Goal: Task Accomplishment & Management: Manage account settings

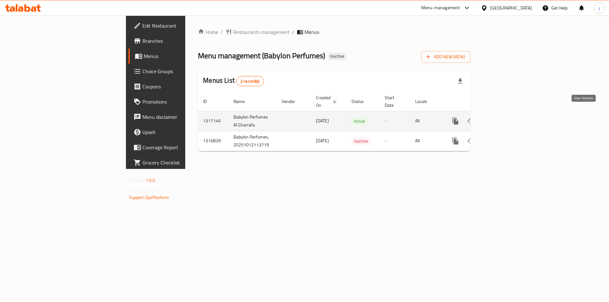
click at [509, 119] on link "enhanced table" at bounding box center [500, 121] width 15 height 15
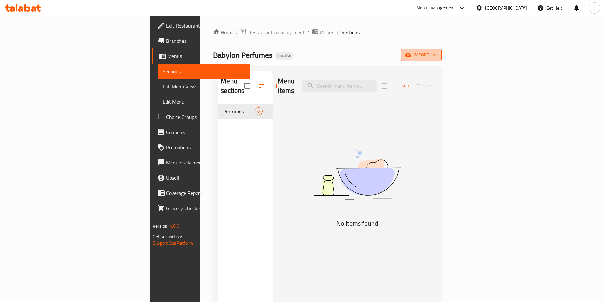
click at [437, 59] on span "import" at bounding box center [421, 55] width 30 height 8
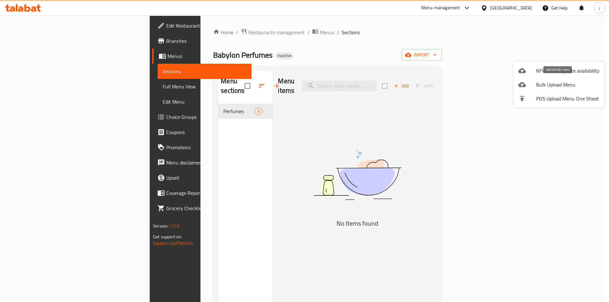
click at [557, 82] on span "Bulk Upload Menu" at bounding box center [567, 85] width 63 height 8
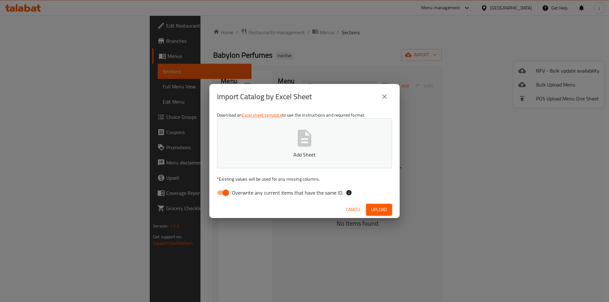
click at [220, 193] on input "Overwrite any current items that have the same ID." at bounding box center [226, 193] width 36 height 12
checkbox input "false"
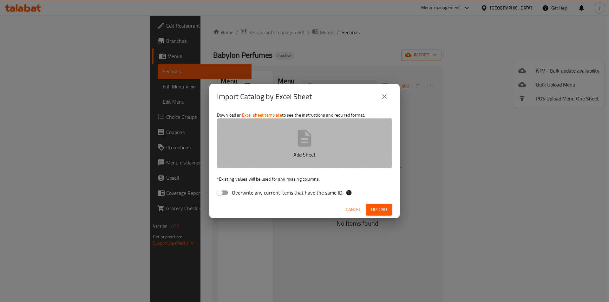
click at [328, 149] on button "Add Sheet" at bounding box center [304, 143] width 175 height 50
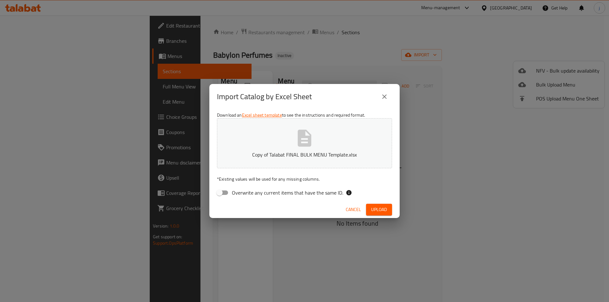
click at [381, 211] on span "Upload" at bounding box center [379, 210] width 16 height 8
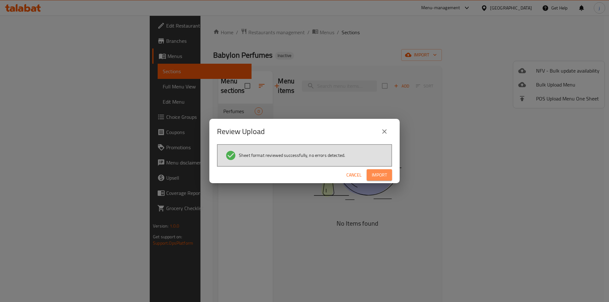
click at [381, 175] on span "Import" at bounding box center [379, 175] width 15 height 8
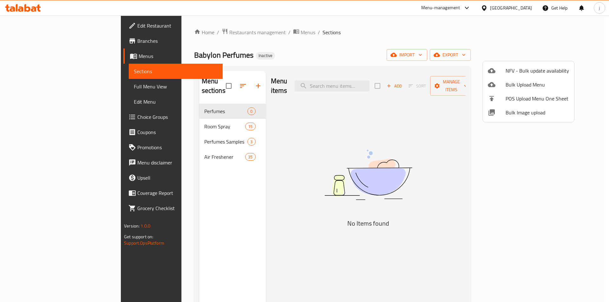
click at [411, 43] on div at bounding box center [304, 151] width 609 height 302
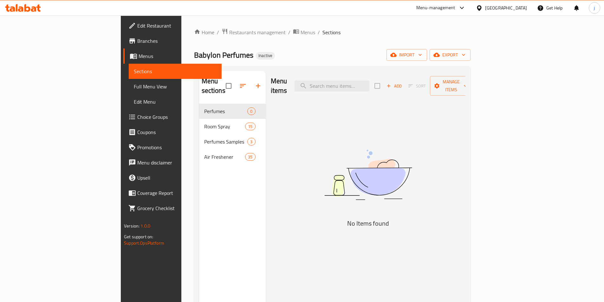
click at [129, 81] on link "Full Menu View" at bounding box center [175, 86] width 93 height 15
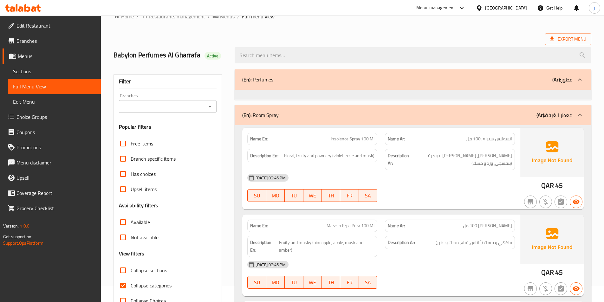
scroll to position [63, 0]
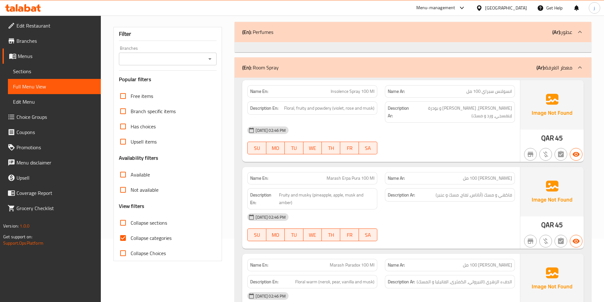
click at [143, 235] on span "Collapse categories" at bounding box center [151, 238] width 41 height 8
click at [131, 235] on input "Collapse categories" at bounding box center [122, 238] width 15 height 15
checkbox input "false"
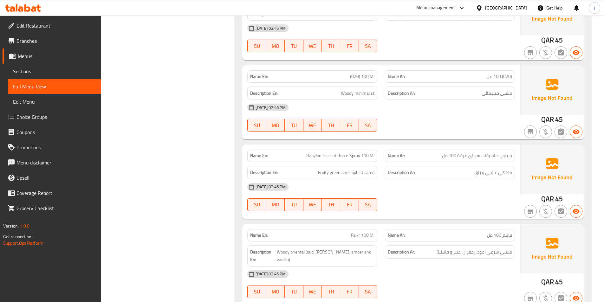
scroll to position [738, 0]
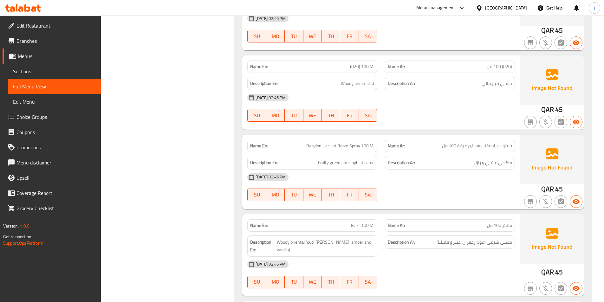
click at [452, 80] on h6 "Description Ar: خشبي مينيمالي" at bounding box center [450, 84] width 124 height 8
click at [493, 80] on span "خشبي مينيمالي" at bounding box center [497, 84] width 30 height 8
copy span "مينيمالي"
click at [470, 90] on div "[DATE] 02:46 PM" at bounding box center [381, 97] width 275 height 15
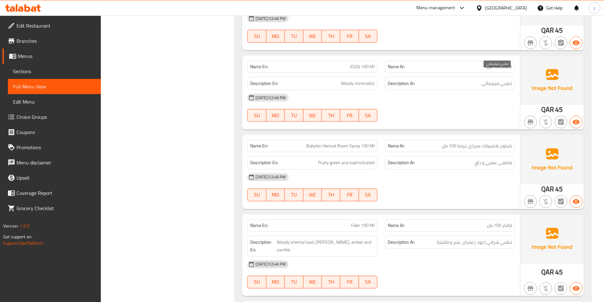
click at [496, 80] on span "خشبي مينيمالي" at bounding box center [497, 84] width 30 height 8
copy div "خشبي مينيمالي"
click at [31, 69] on span "Sections" at bounding box center [54, 72] width 83 height 8
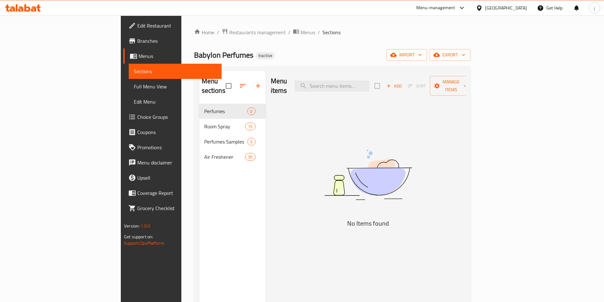
click at [465, 112] on div "Menu items Add Sort Manage items No Items found" at bounding box center [366, 222] width 200 height 302
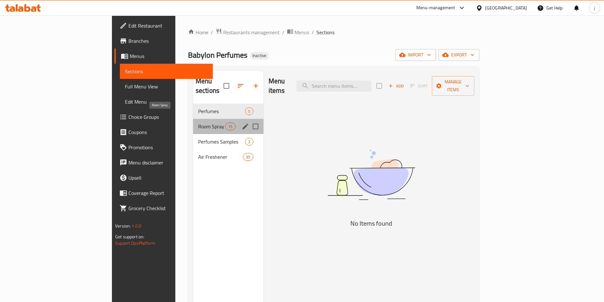
click at [198, 123] on span "Room Spray" at bounding box center [211, 127] width 27 height 8
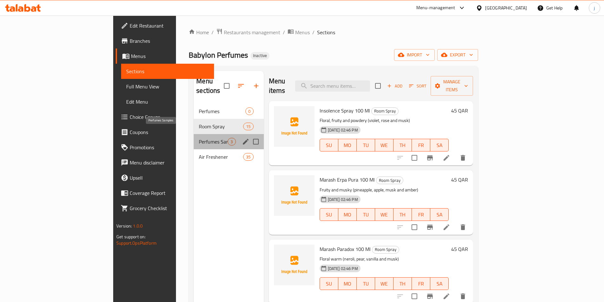
click at [199, 138] on span "Perfumes Samples" at bounding box center [213, 142] width 29 height 8
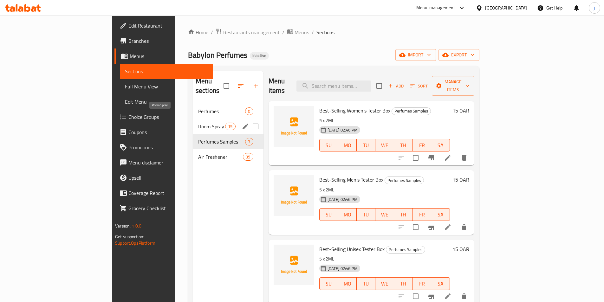
click at [198, 123] on span "Room Spray" at bounding box center [211, 127] width 27 height 8
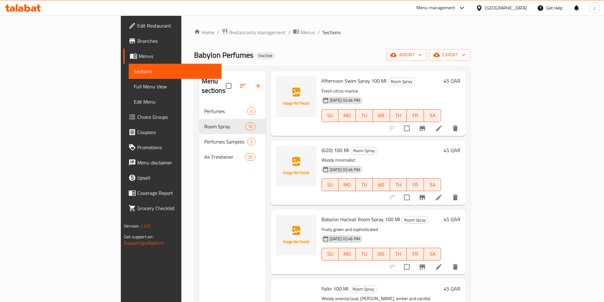
scroll to position [560, 0]
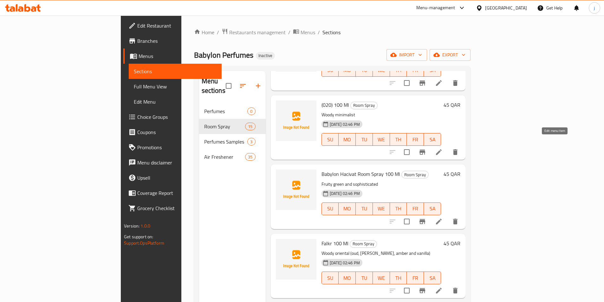
click at [442, 149] on icon at bounding box center [439, 152] width 6 height 6
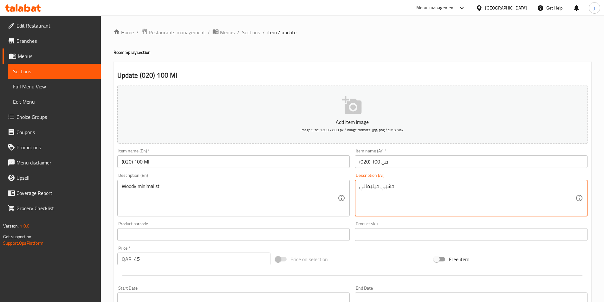
click at [375, 188] on textarea "خشبي مينيمالي" at bounding box center [467, 198] width 216 height 30
paste textarea "ست"
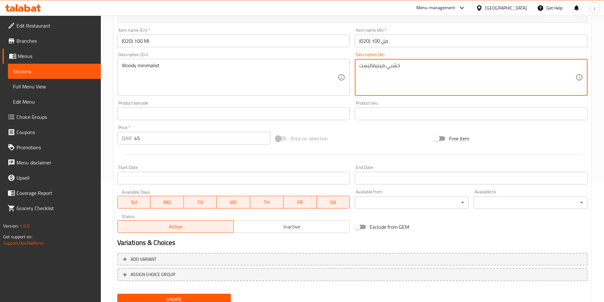
scroll to position [146, 0]
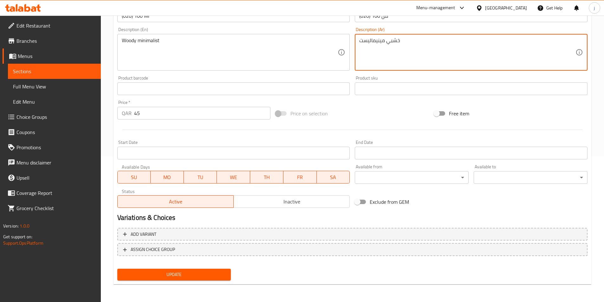
type textarea "خشبي مينيماليست"
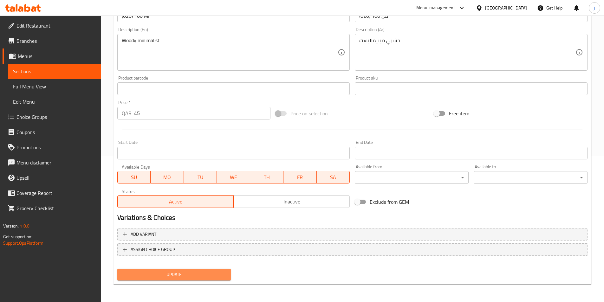
click at [156, 275] on span "Update" at bounding box center [174, 275] width 104 height 8
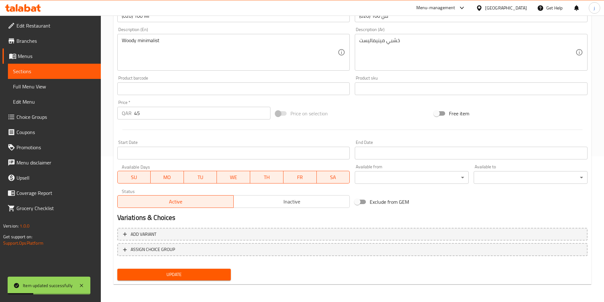
click at [73, 90] on span "Full Menu View" at bounding box center [54, 87] width 83 height 8
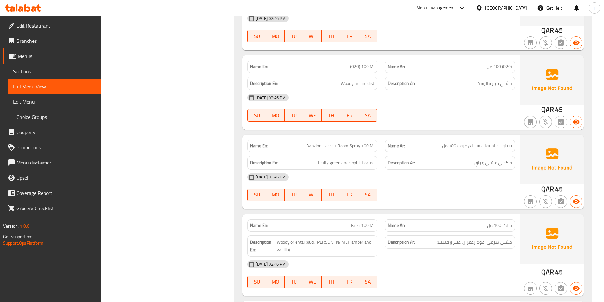
scroll to position [748, 0]
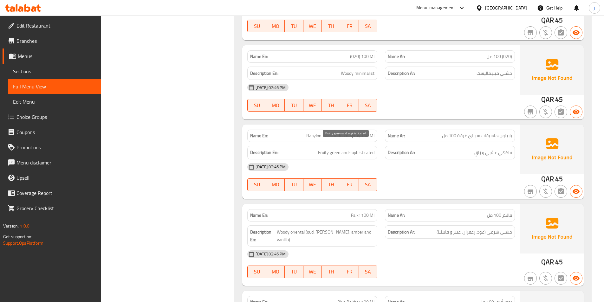
click at [336, 149] on span "Fruity green and sophisticated" at bounding box center [346, 153] width 56 height 8
drag, startPoint x: 317, startPoint y: 146, endPoint x: 377, endPoint y: 147, distance: 59.9
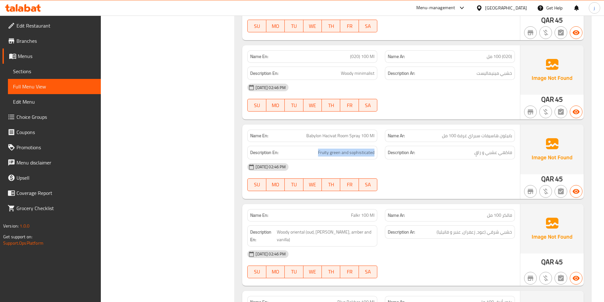
click at [377, 147] on div "Description En: Fruity green and sophisticated" at bounding box center [312, 153] width 130 height 14
copy span "Fruity green and sophisticated"
drag, startPoint x: 338, startPoint y: 134, endPoint x: 338, endPoint y: 129, distance: 5.4
click at [338, 134] on div "Name En: Babylon Hacivat Room Spray 100 Ml" at bounding box center [312, 136] width 130 height 12
click at [338, 133] on span "Babylon Hacivat Room Spray 100 Ml" at bounding box center [340, 136] width 68 height 7
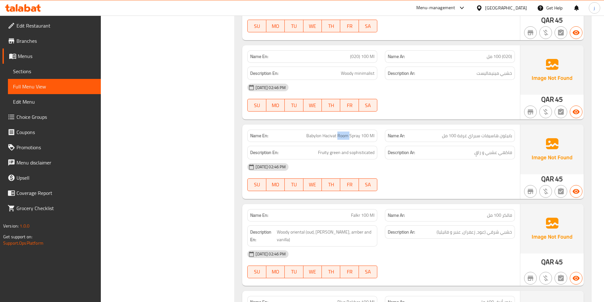
click at [338, 133] on span "Babylon Hacivat Room Spray 100 Ml" at bounding box center [340, 136] width 68 height 7
copy span "Babylon Hacivat Room Spray 100 Ml"
click at [29, 73] on span "Sections" at bounding box center [54, 72] width 83 height 8
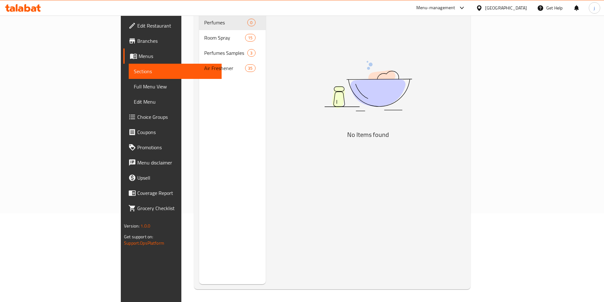
click at [465, 50] on div "Menu items Add Sort Manage items No Items found" at bounding box center [366, 133] width 200 height 302
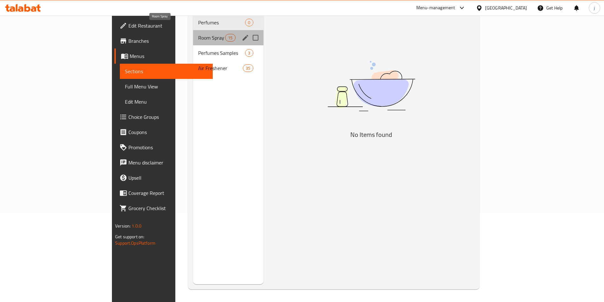
click at [198, 34] on span "Room Spray" at bounding box center [211, 38] width 27 height 8
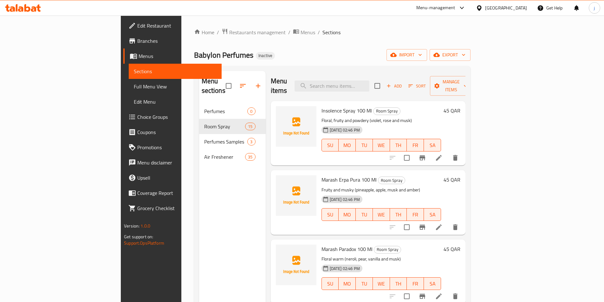
scroll to position [503, 0]
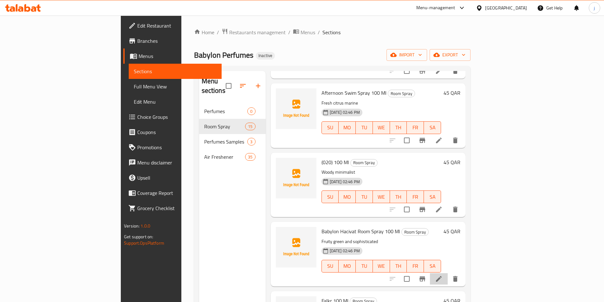
click at [448, 273] on li at bounding box center [439, 278] width 18 height 11
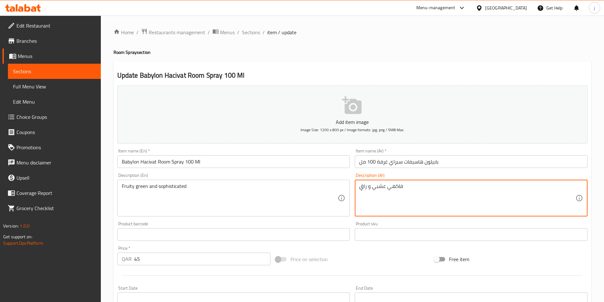
click at [373, 191] on textarea "فاكهي عشبي و راقٍ" at bounding box center [467, 198] width 216 height 30
paste textarea "أخضر فاكه"
type textarea "أخضر فاكهي و راقٍ"
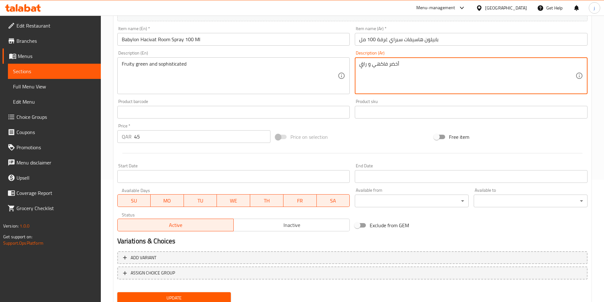
scroll to position [146, 0]
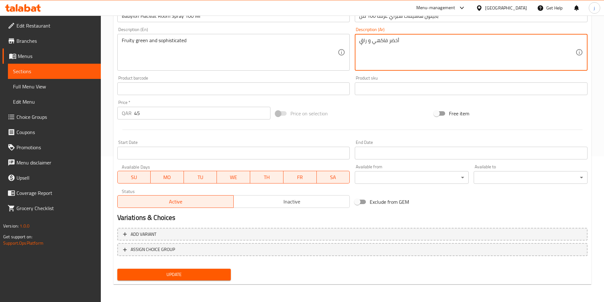
click at [170, 276] on span "Update" at bounding box center [174, 275] width 104 height 8
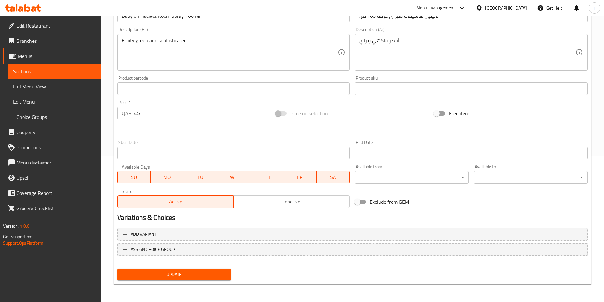
click at [62, 85] on span "Full Menu View" at bounding box center [54, 87] width 83 height 8
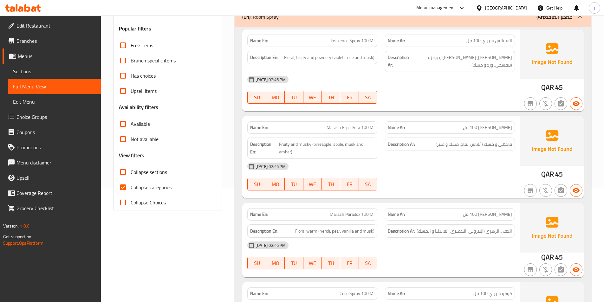
scroll to position [209, 0]
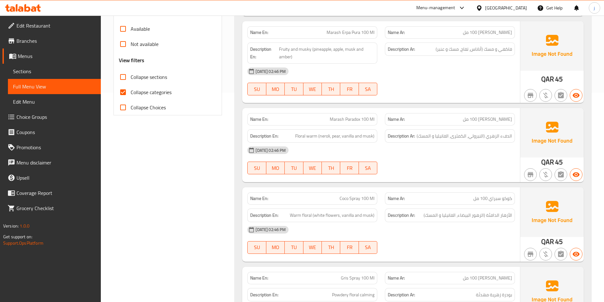
click at [134, 92] on span "Collapse categories" at bounding box center [151, 92] width 41 height 8
click at [131, 92] on input "Collapse categories" at bounding box center [122, 92] width 15 height 15
checkbox input "false"
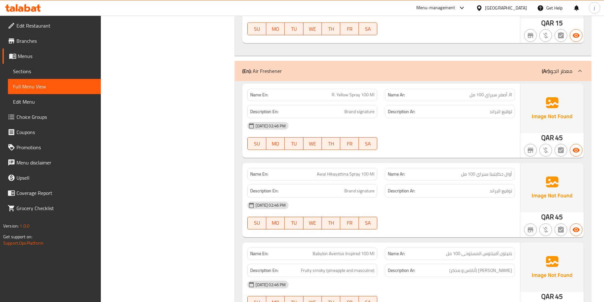
scroll to position [1616, 0]
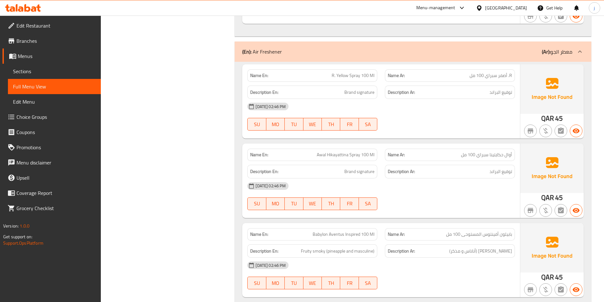
click at [356, 152] on span "Awal Hikayattina Spray 100 Ml" at bounding box center [346, 155] width 58 height 7
copy span "Awal Hikayattina Spray 100 Ml"
click at [465, 152] on span "أوال حكايتينا سبراي 100 مل" at bounding box center [486, 155] width 51 height 7
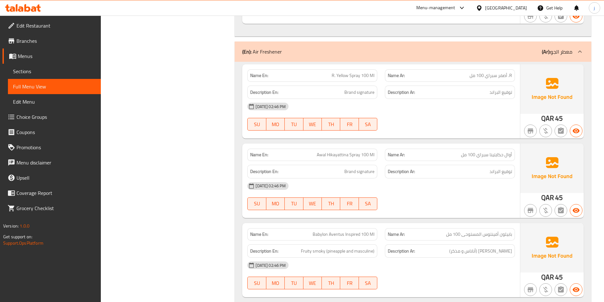
click at [355, 152] on span "Awal Hikayattina Spray 100 Ml" at bounding box center [346, 155] width 58 height 7
drag, startPoint x: 355, startPoint y: 124, endPoint x: 350, endPoint y: 125, distance: 4.7
click at [350, 152] on span "Awal Hikayattina Spray 100 Ml" at bounding box center [346, 155] width 58 height 7
copy span "Awal Hikayattina Spray 100 Ml"
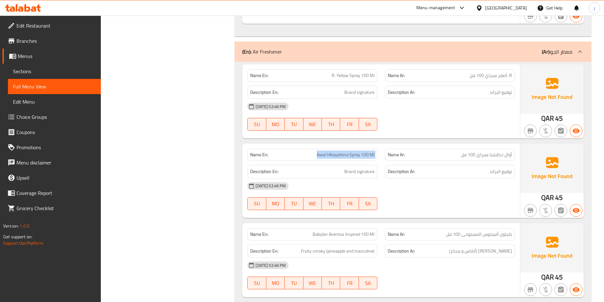
click at [37, 68] on span "Sections" at bounding box center [54, 72] width 83 height 8
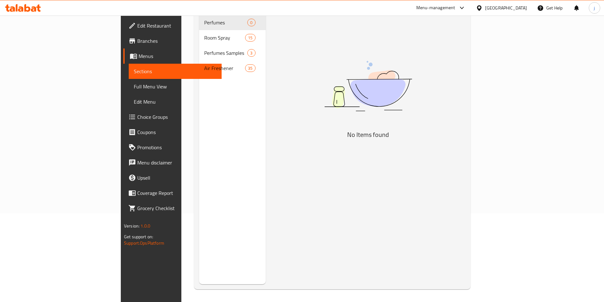
scroll to position [89, 0]
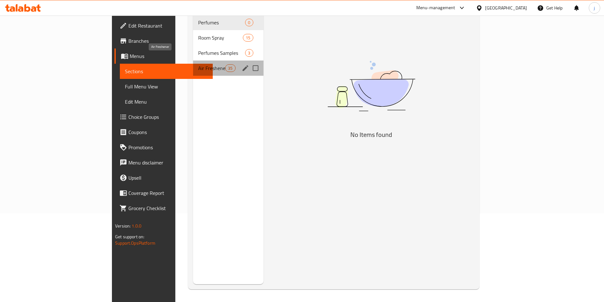
click at [198, 64] on span "Air Freshener" at bounding box center [211, 68] width 27 height 8
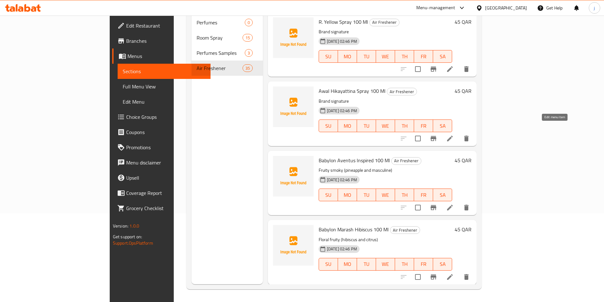
click at [454, 135] on icon at bounding box center [450, 139] width 8 height 8
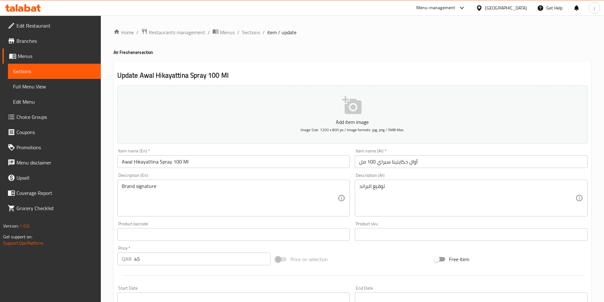
click at [411, 162] on input "أوال حكايتينا سبراي 100 مل" at bounding box center [471, 161] width 233 height 13
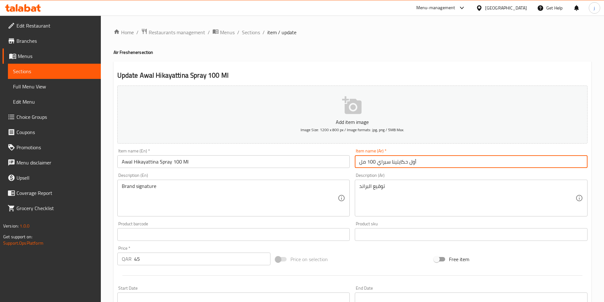
click at [412, 166] on input "أول حكايتينا سبراي 100 مل" at bounding box center [471, 161] width 233 height 13
click at [371, 163] on input "أول حكايتينا سبراي 100 مل" at bounding box center [471, 161] width 233 height 13
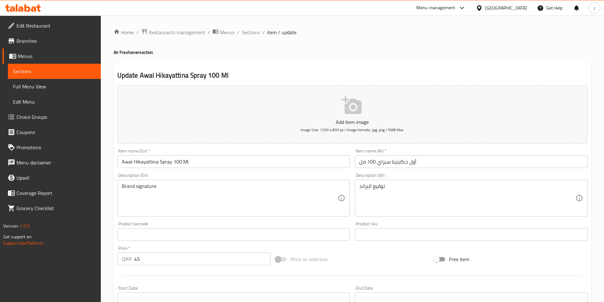
click at [422, 149] on div "Item name (Ar)   * أول حكايتينا سبراي 100 مل Item name (Ar) *" at bounding box center [471, 158] width 233 height 19
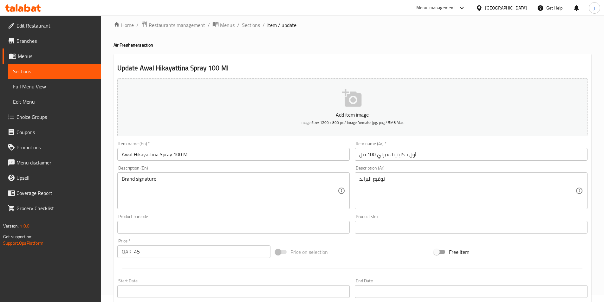
scroll to position [146, 0]
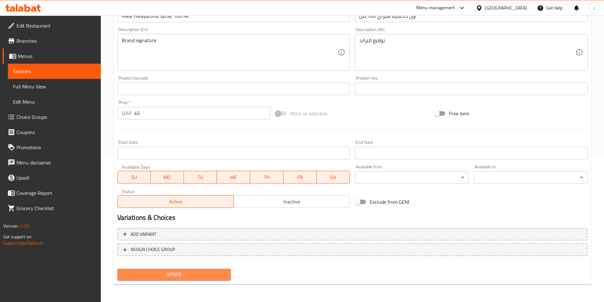
click at [212, 275] on span "Update" at bounding box center [174, 275] width 104 height 8
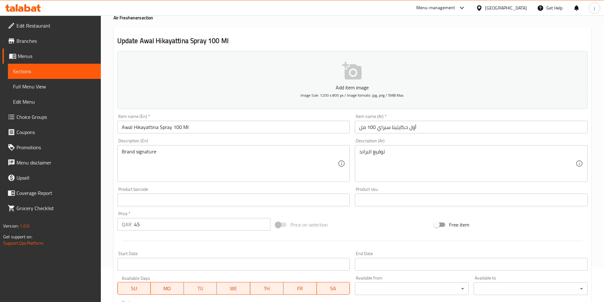
scroll to position [63, 0]
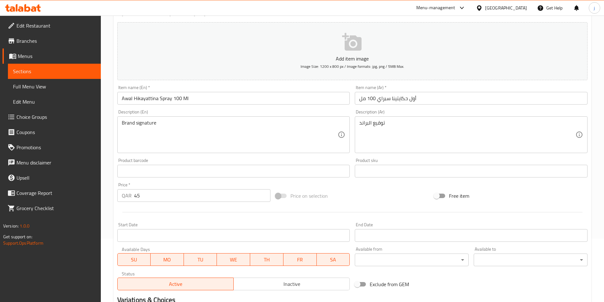
click at [394, 99] on input "أول حكايتينا سبراي 100 مل" at bounding box center [471, 98] width 233 height 13
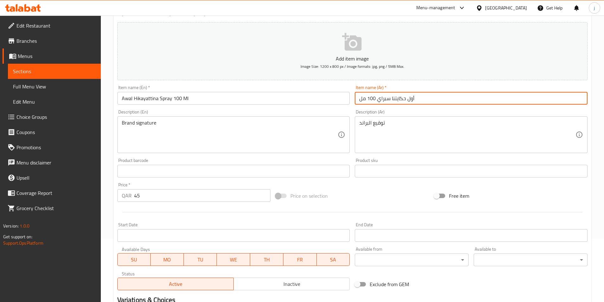
click at [420, 99] on input "أول حكايتنا سبراي 100 مل" at bounding box center [471, 98] width 233 height 13
click at [402, 100] on input "أول حكايتنا سبراي 100 مل" at bounding box center [471, 98] width 233 height 13
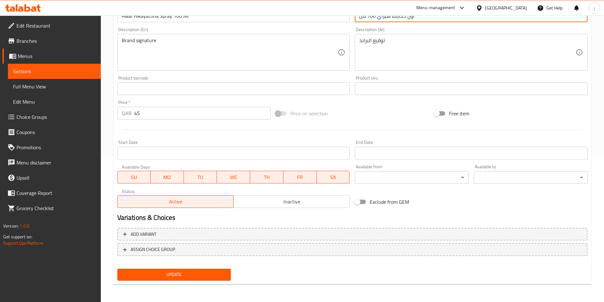
type input "أول حكايتنا سبراي 100 مل"
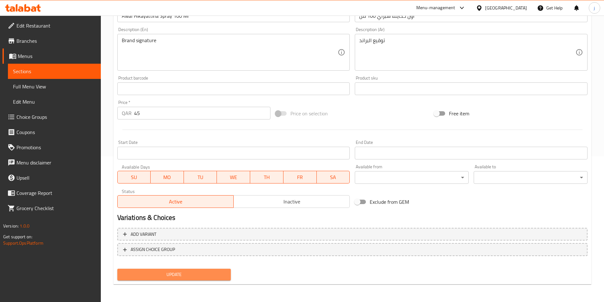
click at [203, 270] on button "Update" at bounding box center [174, 275] width 114 height 12
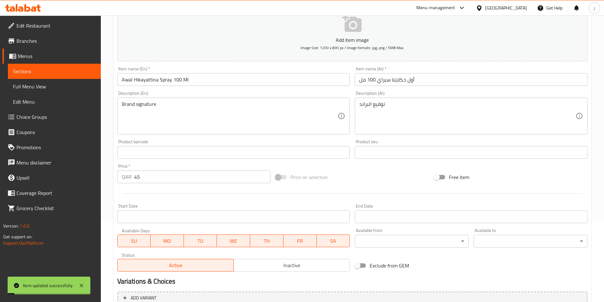
scroll to position [19, 0]
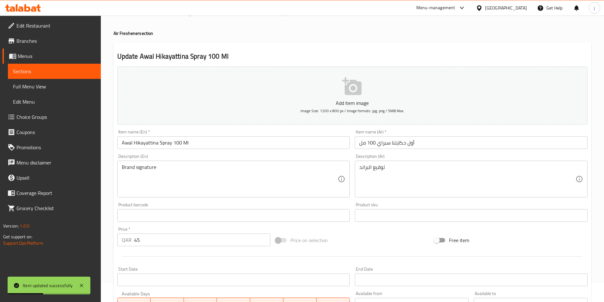
click at [44, 87] on span "Full Menu View" at bounding box center [54, 87] width 83 height 8
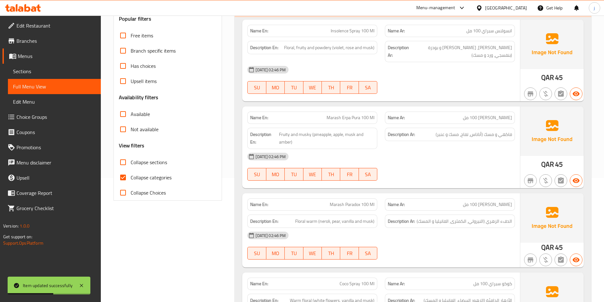
scroll to position [209, 0]
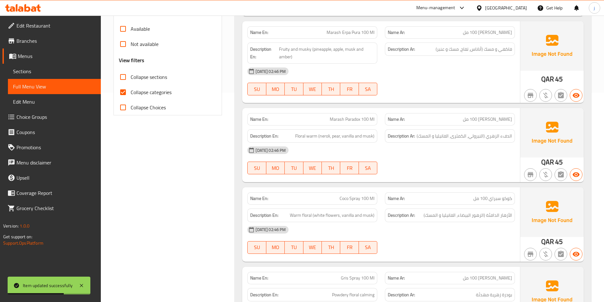
click at [127, 96] on input "Collapse categories" at bounding box center [122, 92] width 15 height 15
checkbox input "false"
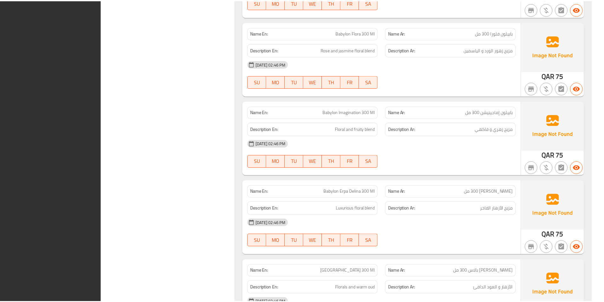
scroll to position [4154, 0]
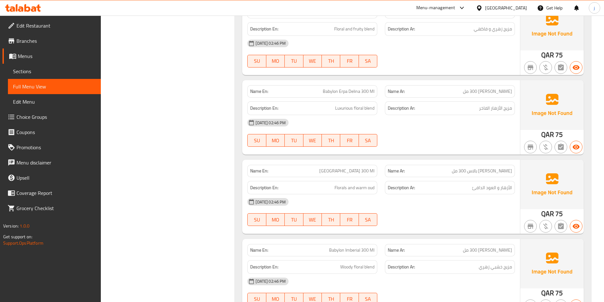
click at [67, 74] on span "Sections" at bounding box center [54, 72] width 83 height 8
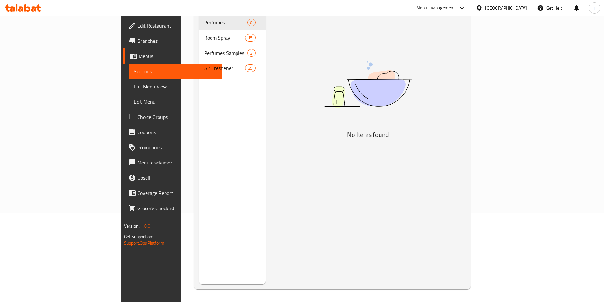
scroll to position [89, 0]
click at [139, 58] on span "Menus" at bounding box center [178, 56] width 78 height 8
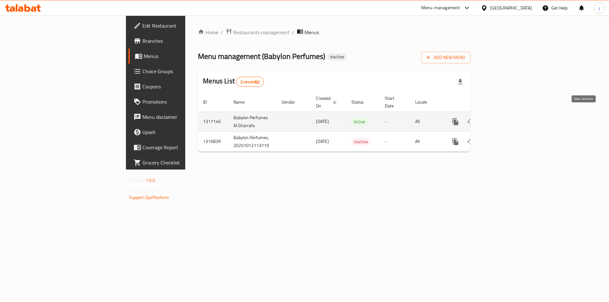
click at [505, 118] on icon "enhanced table" at bounding box center [501, 122] width 8 height 8
